Goal: Task Accomplishment & Management: Complete application form

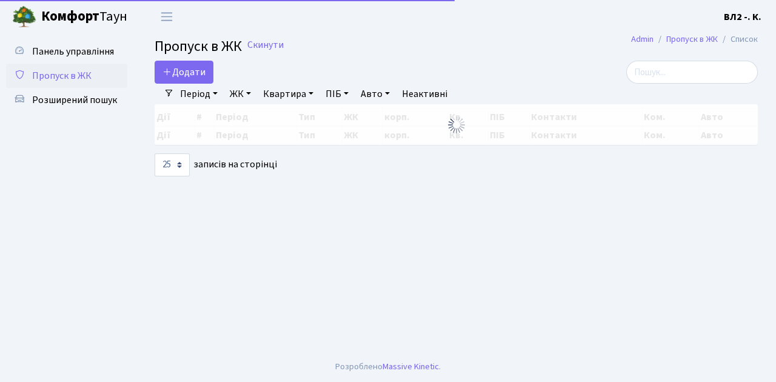
select select "25"
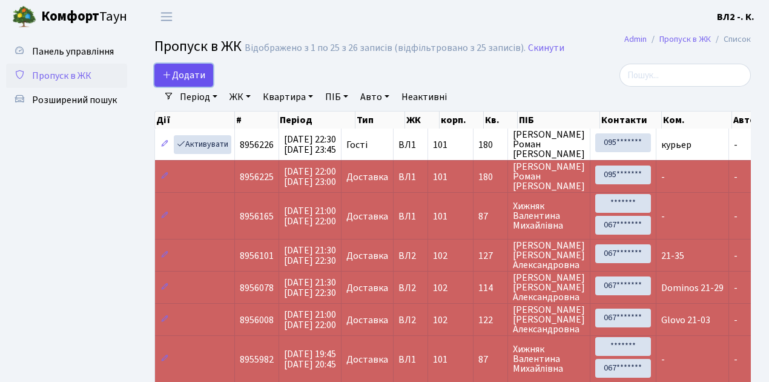
click at [206, 82] on link "Додати" at bounding box center [183, 75] width 59 height 23
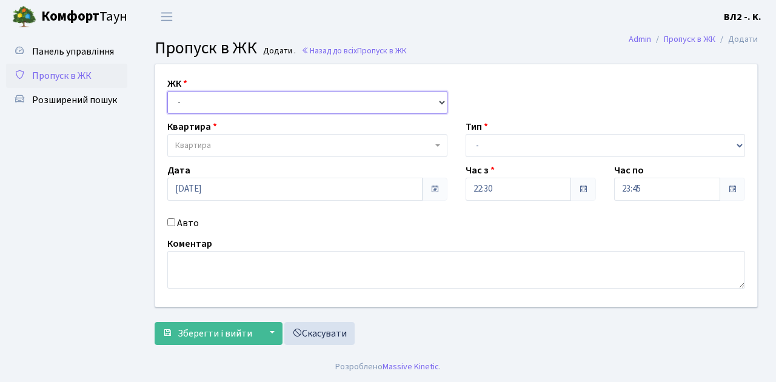
click at [437, 98] on select "- [STREET_ADDRESS][PERSON_NAME]" at bounding box center [307, 102] width 280 height 23
select select "317"
click at [167, 91] on select "- [STREET_ADDRESS][PERSON_NAME]" at bounding box center [307, 102] width 280 height 23
select select
click at [436, 142] on span "Квартира" at bounding box center [307, 145] width 280 height 23
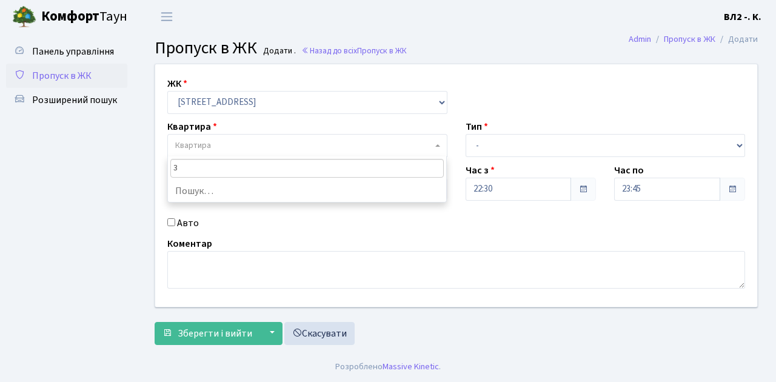
type input "31"
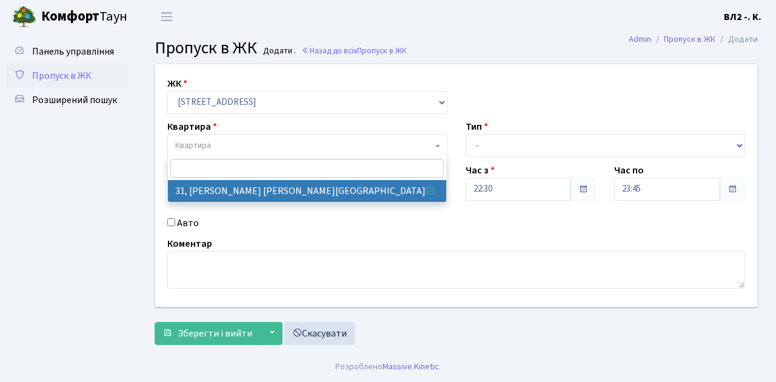
select select "38032"
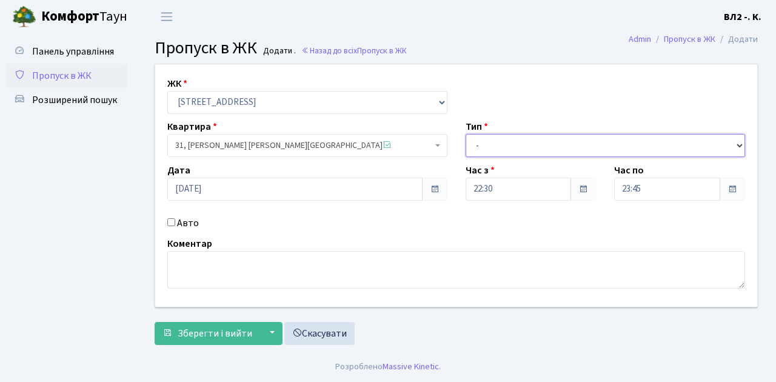
click at [737, 143] on select "- Доставка Таксі Гості Сервіс" at bounding box center [605, 145] width 280 height 23
select select "1"
click at [465, 134] on select "- Доставка Таксі Гості Сервіс" at bounding box center [605, 145] width 280 height 23
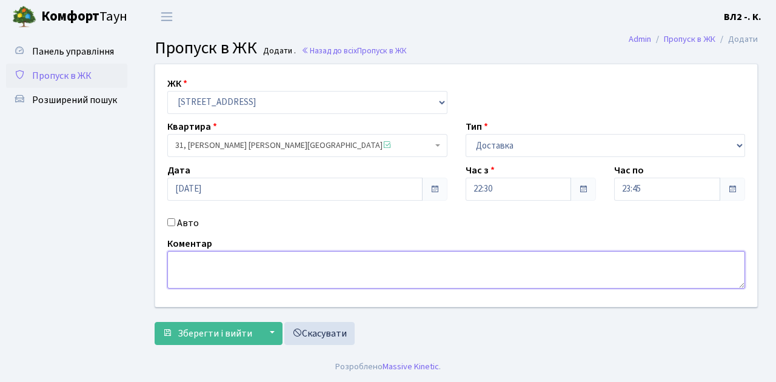
click at [170, 254] on textarea at bounding box center [455, 270] width 577 height 38
type textarea "Glovo 22-42"
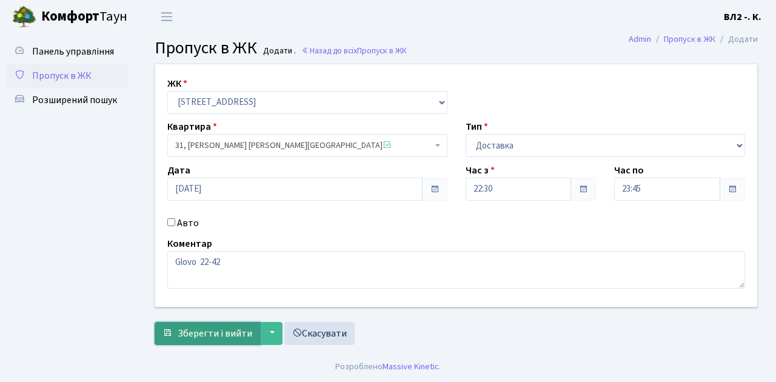
click at [189, 331] on span "Зберегти і вийти" at bounding box center [215, 333] width 75 height 13
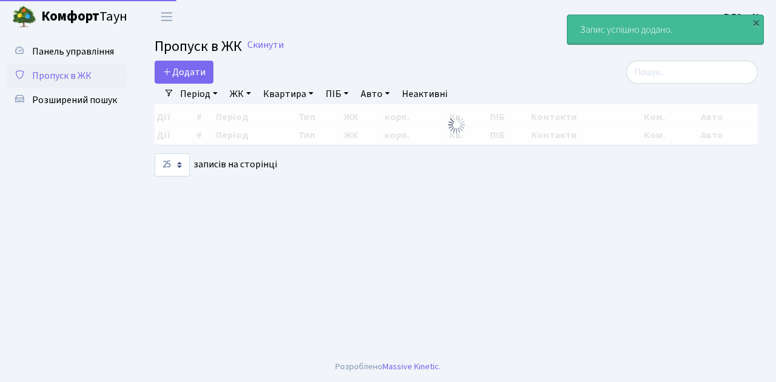
select select "25"
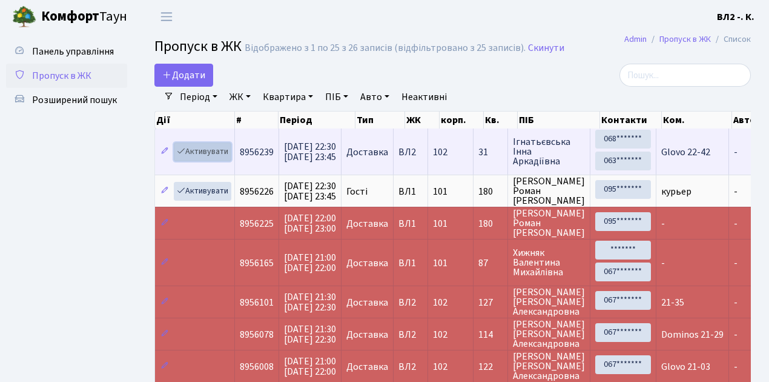
click at [227, 158] on link "Активувати" at bounding box center [203, 151] width 58 height 19
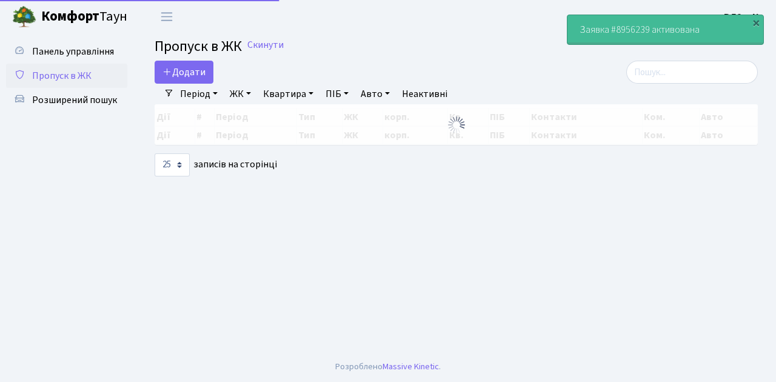
select select "25"
